Goal: Task Accomplishment & Management: Manage account settings

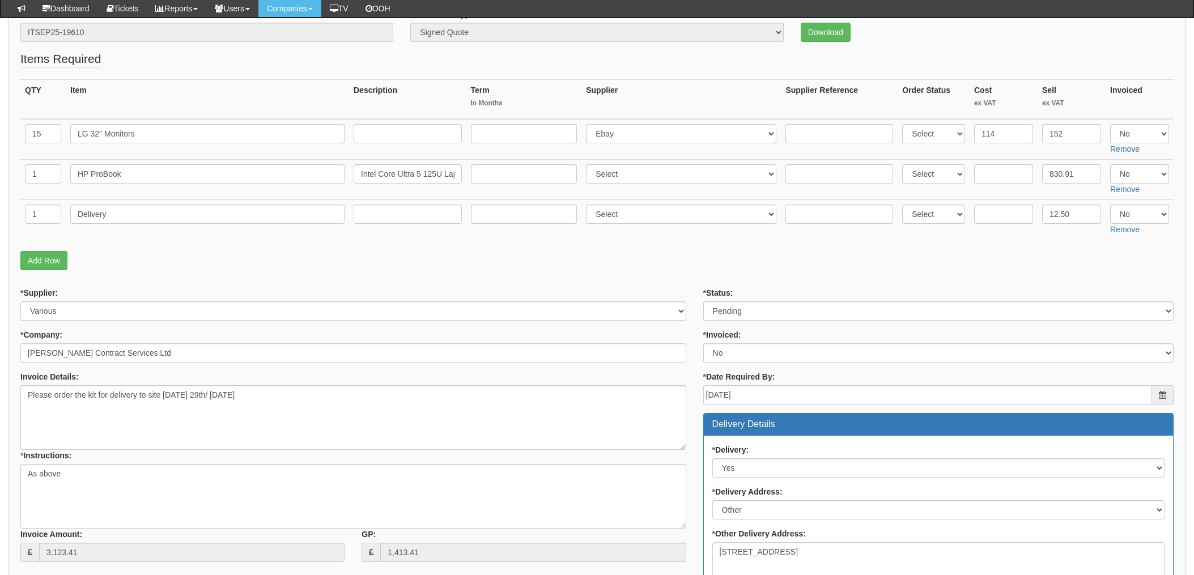
scroll to position [226, 0]
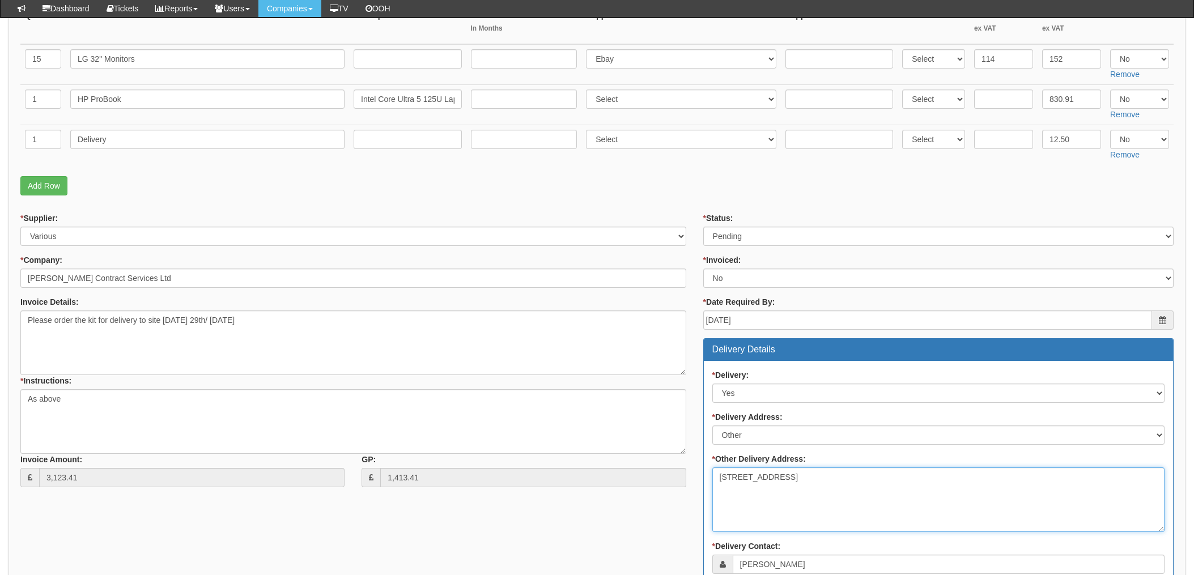
click at [725, 474] on textarea "2 Zarya Court Grovehill Rd Beverley HU17 0JG" at bounding box center [938, 500] width 452 height 65
click at [797, 495] on textarea "2 Zarya Court Grovehill Rd Beverley HU17 0JG" at bounding box center [938, 500] width 452 height 65
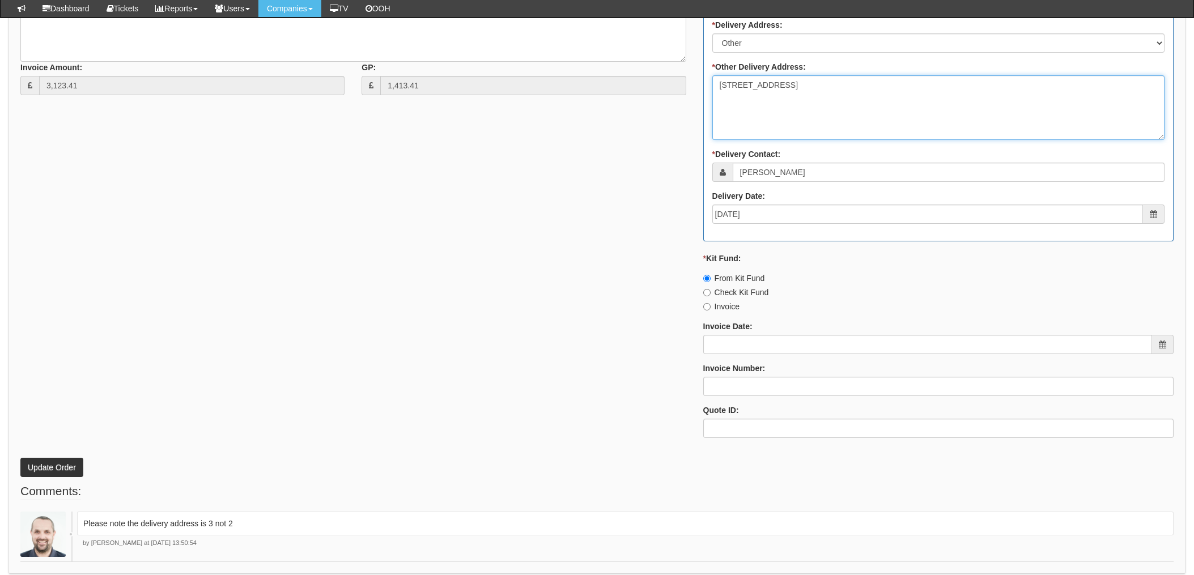
scroll to position [663, 0]
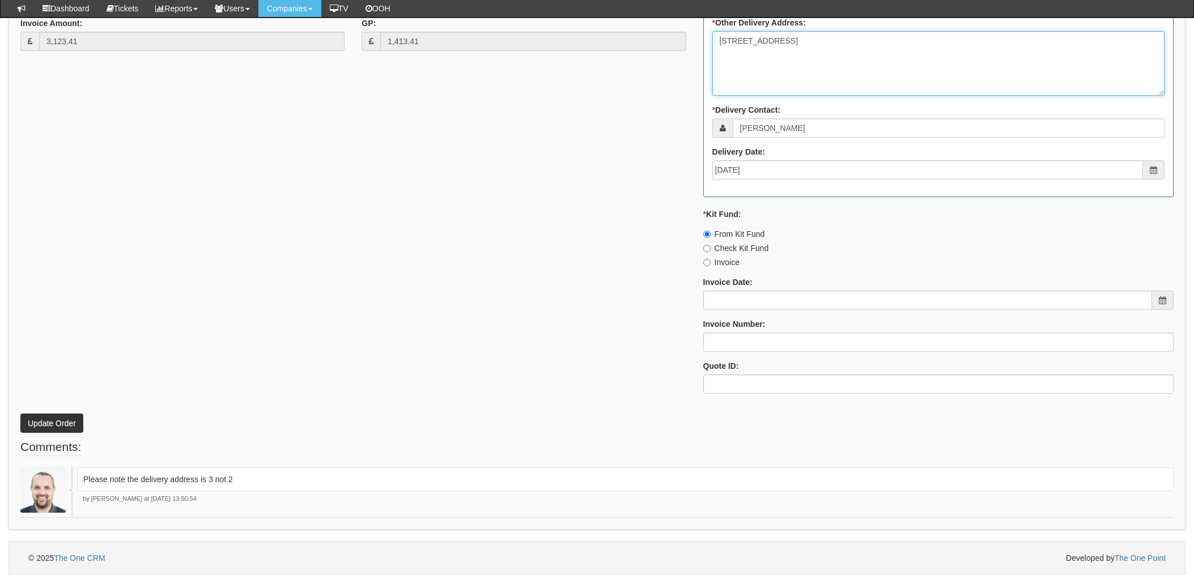
type textarea "3 Zarya Court Grovehill Rd Beverley HU17 0JG"
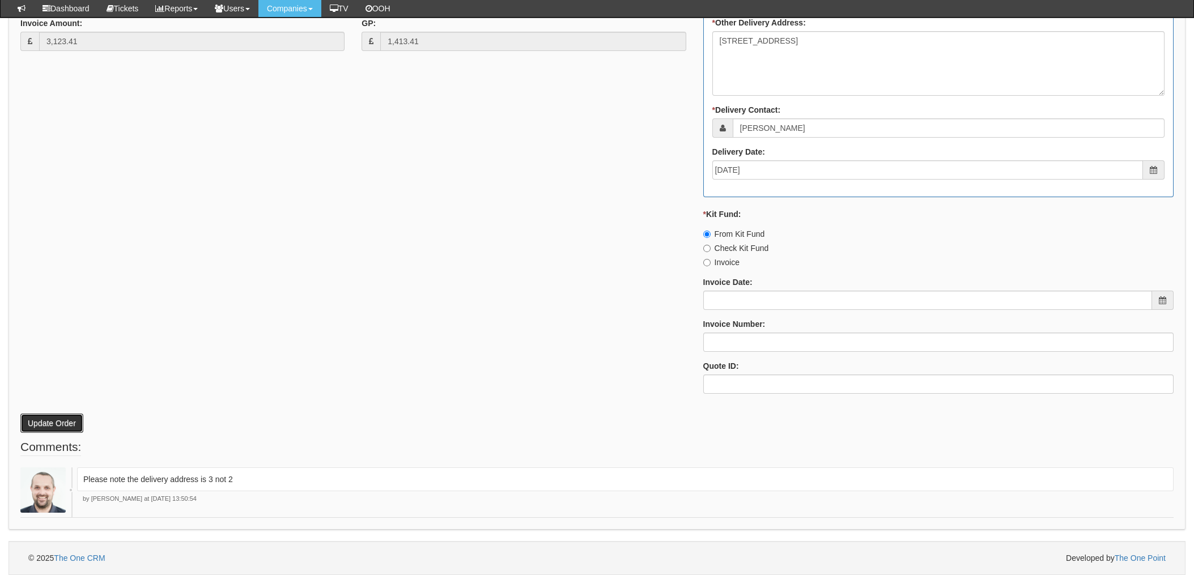
click at [49, 423] on button "Update Order" at bounding box center [51, 423] width 63 height 19
